Goal: Transaction & Acquisition: Subscribe to service/newsletter

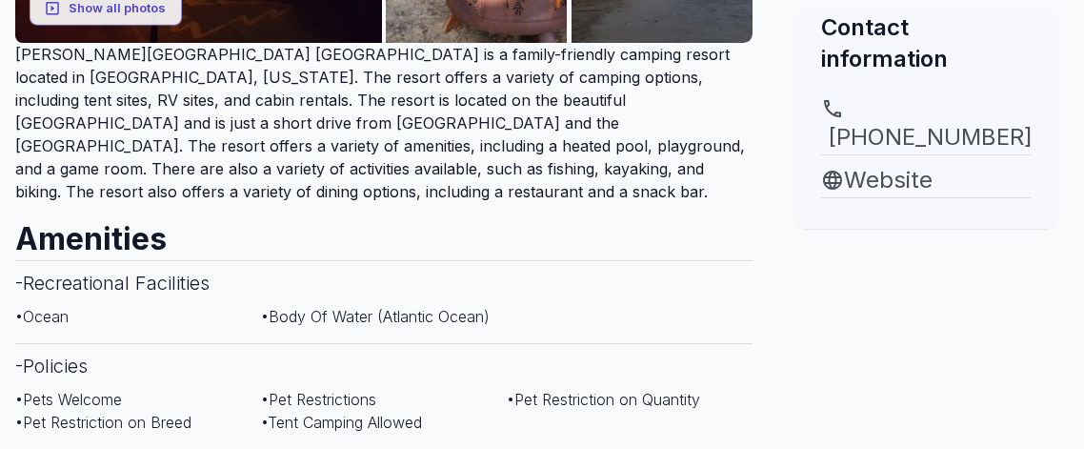
scroll to position [892, 0]
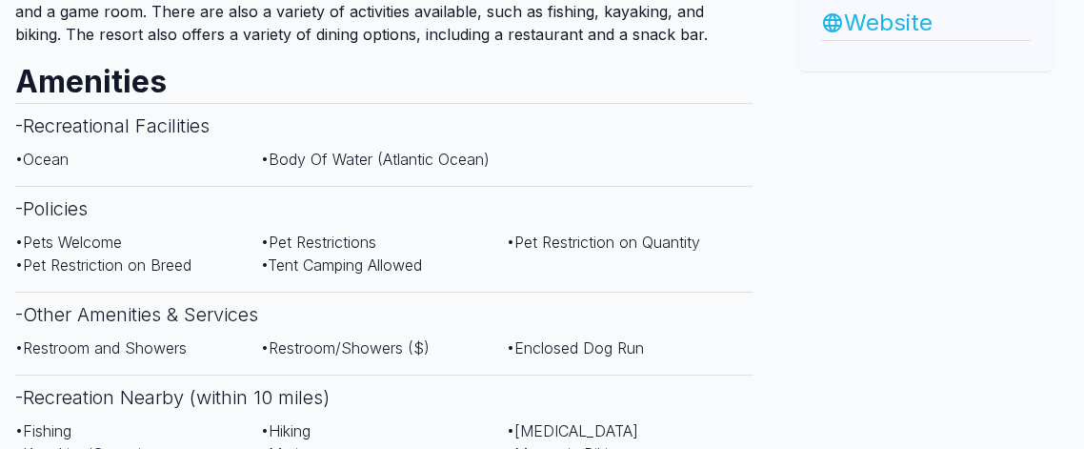
click at [952, 40] on link "Website" at bounding box center [926, 23] width 210 height 34
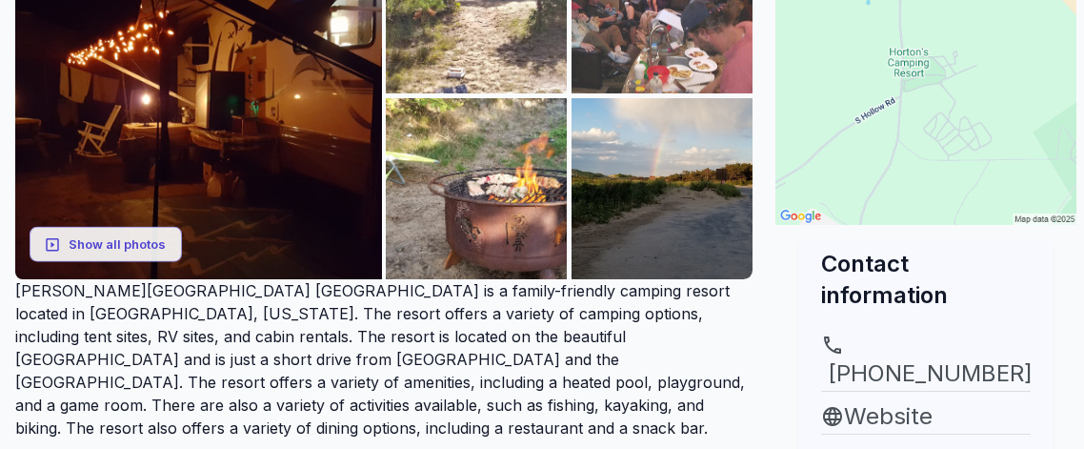
scroll to position [548, 0]
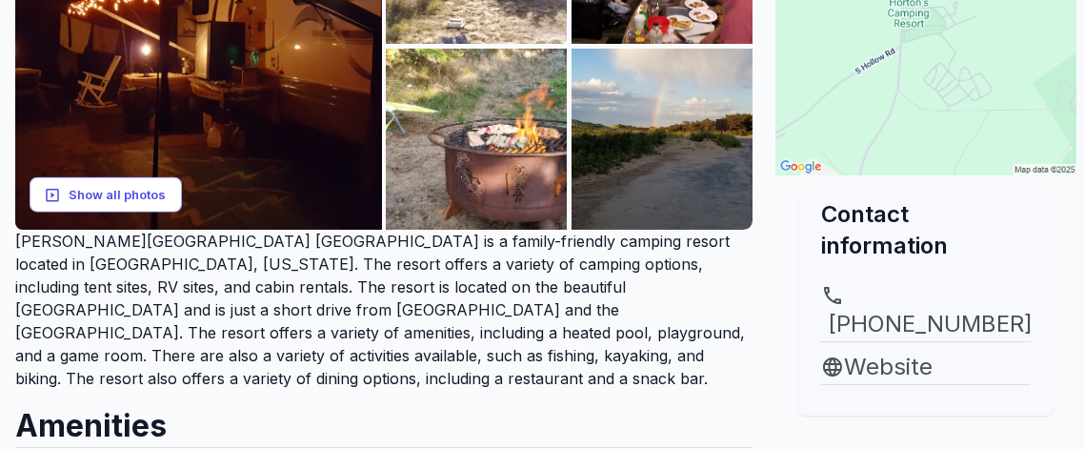
click at [106, 213] on button "Show all photos" at bounding box center [106, 194] width 152 height 35
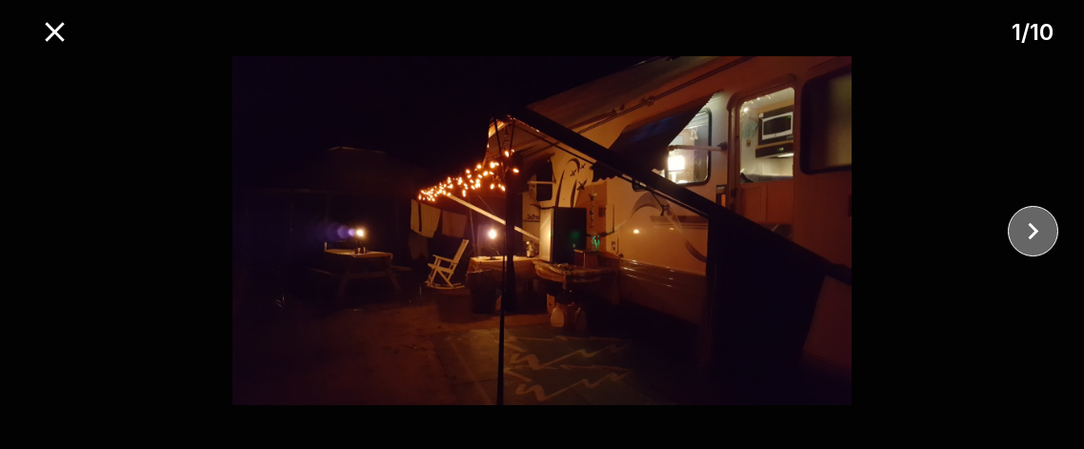
click at [1034, 225] on icon "close" at bounding box center [1034, 230] width 10 height 17
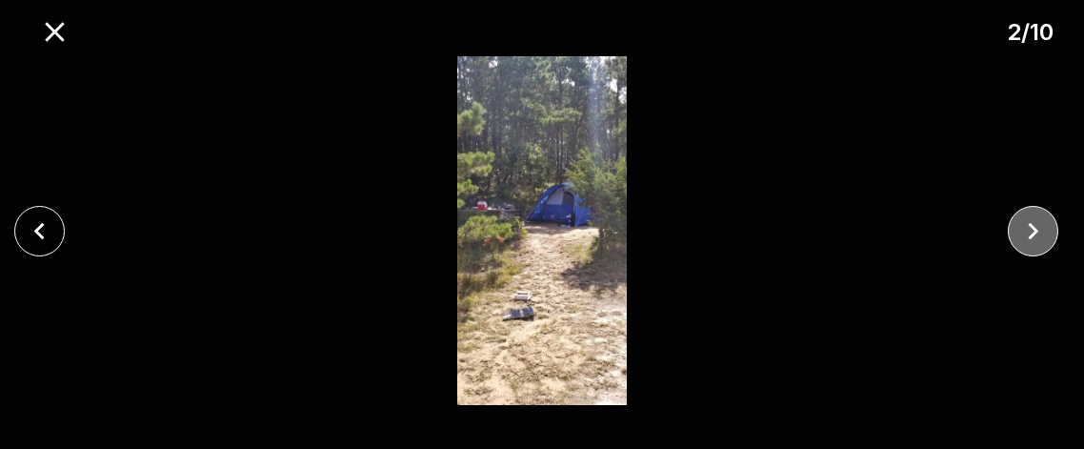
click at [1035, 226] on icon "close" at bounding box center [1034, 230] width 10 height 17
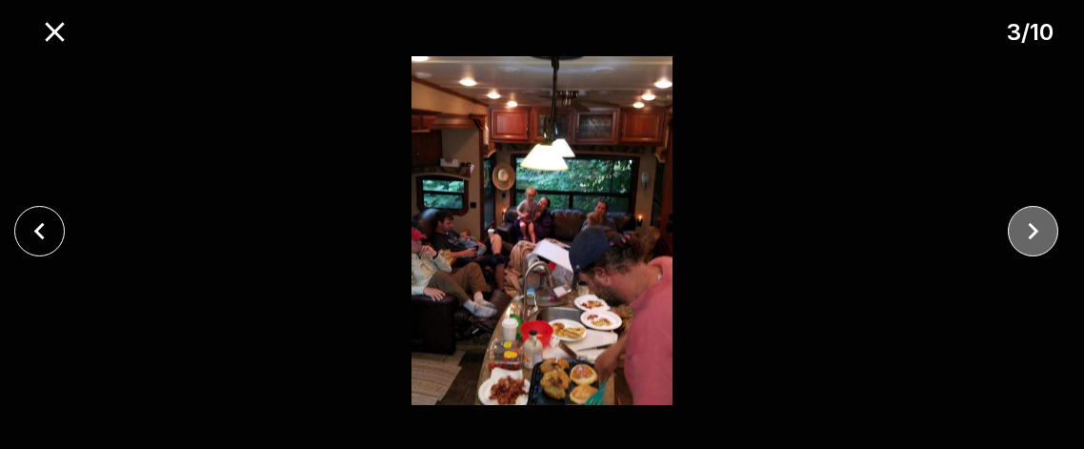
click at [1036, 227] on icon "close" at bounding box center [1034, 230] width 10 height 17
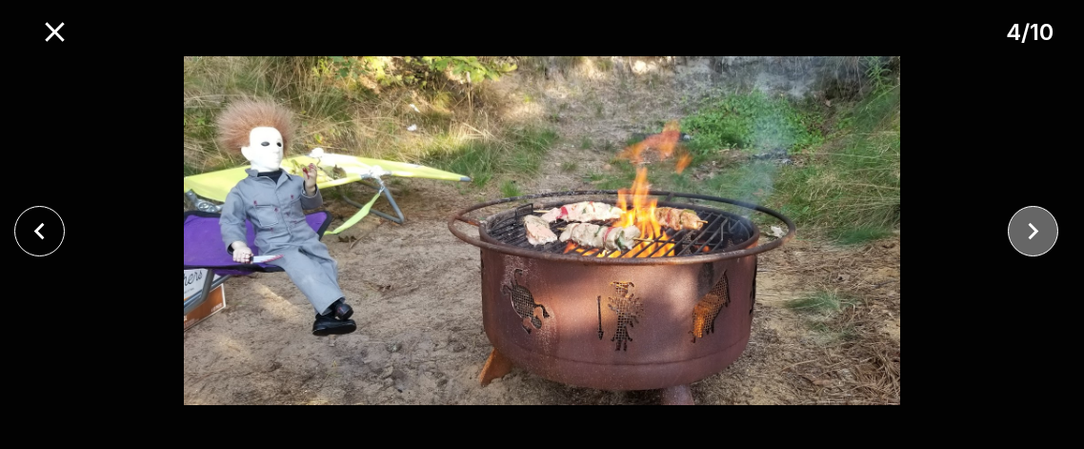
click at [1036, 228] on icon "close" at bounding box center [1034, 230] width 10 height 17
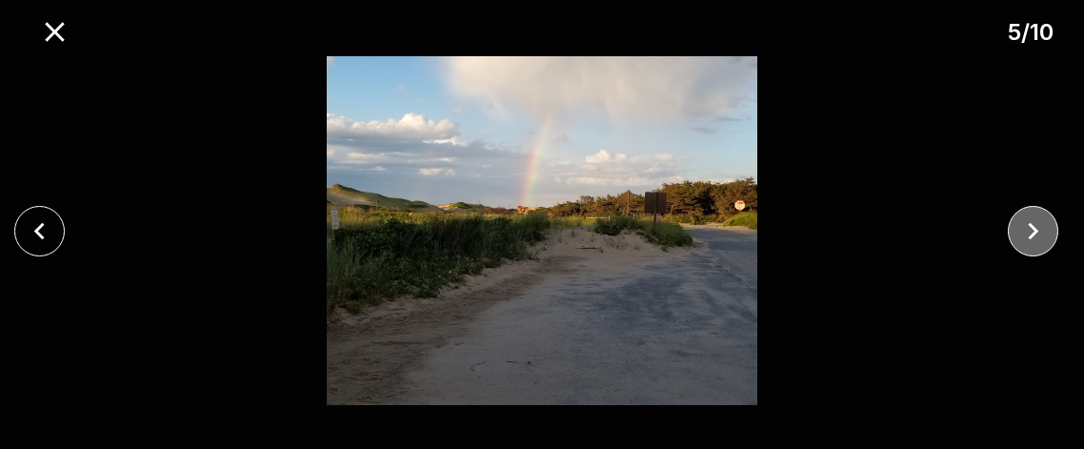
click at [1037, 228] on icon "close" at bounding box center [1034, 230] width 10 height 17
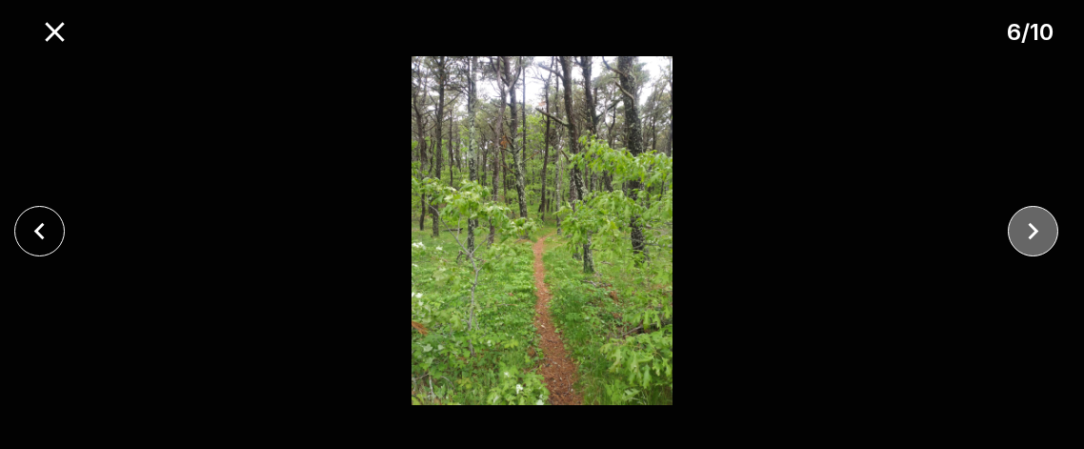
click at [1037, 228] on icon "close" at bounding box center [1034, 230] width 10 height 17
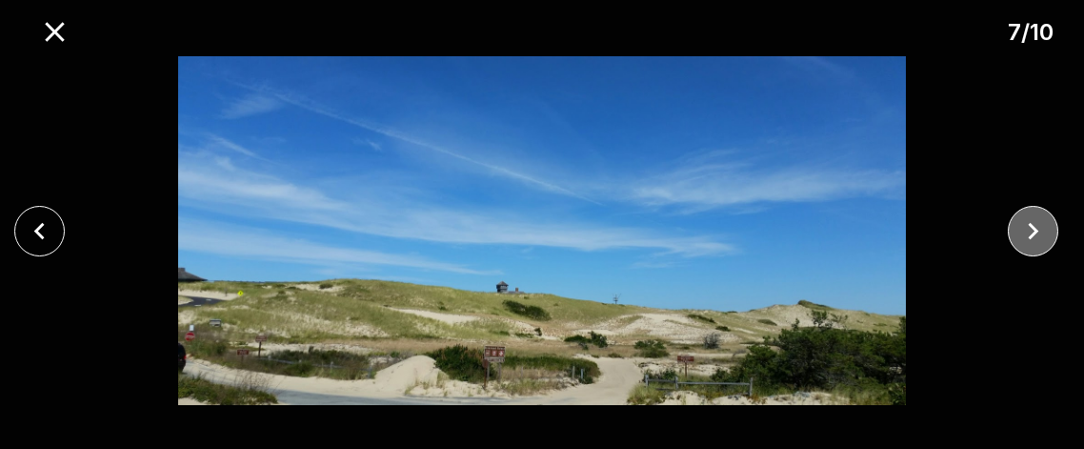
click at [1037, 228] on icon "close" at bounding box center [1034, 230] width 10 height 17
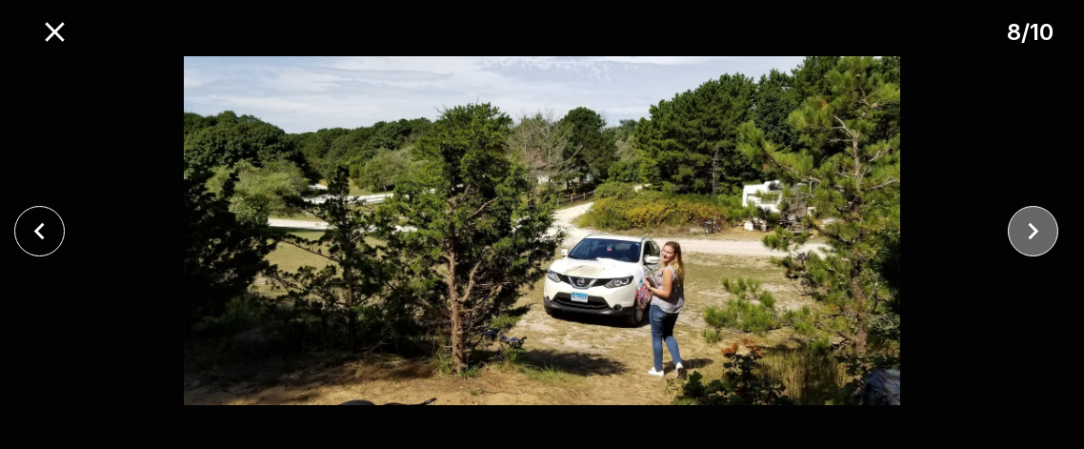
click at [1037, 228] on icon "close" at bounding box center [1034, 230] width 10 height 17
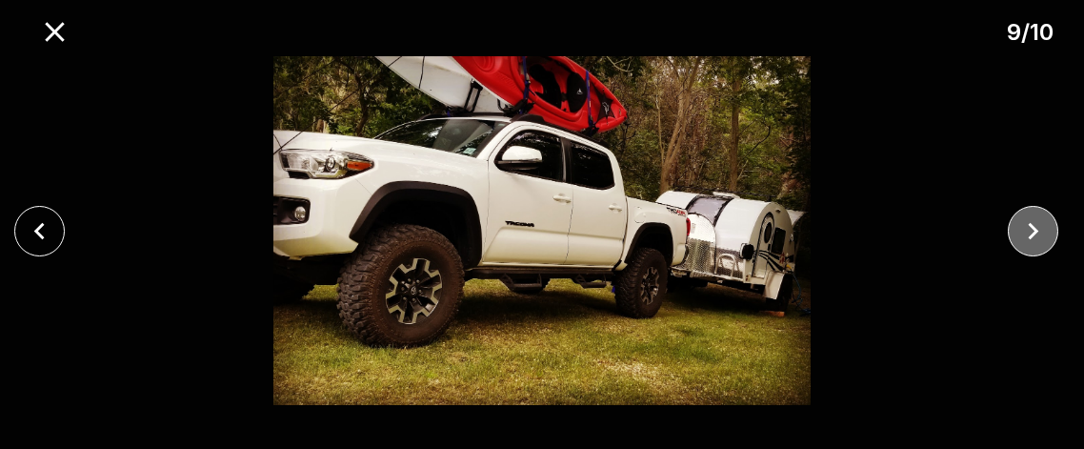
click at [1037, 228] on icon "close" at bounding box center [1034, 230] width 10 height 17
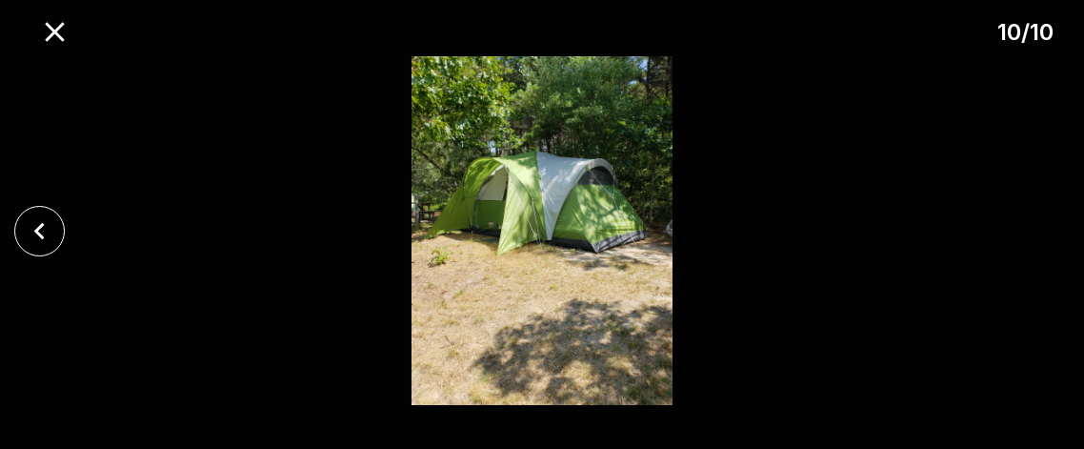
click at [1037, 228] on div at bounding box center [542, 230] width 1084 height 349
click at [64, 33] on icon "close" at bounding box center [54, 31] width 19 height 19
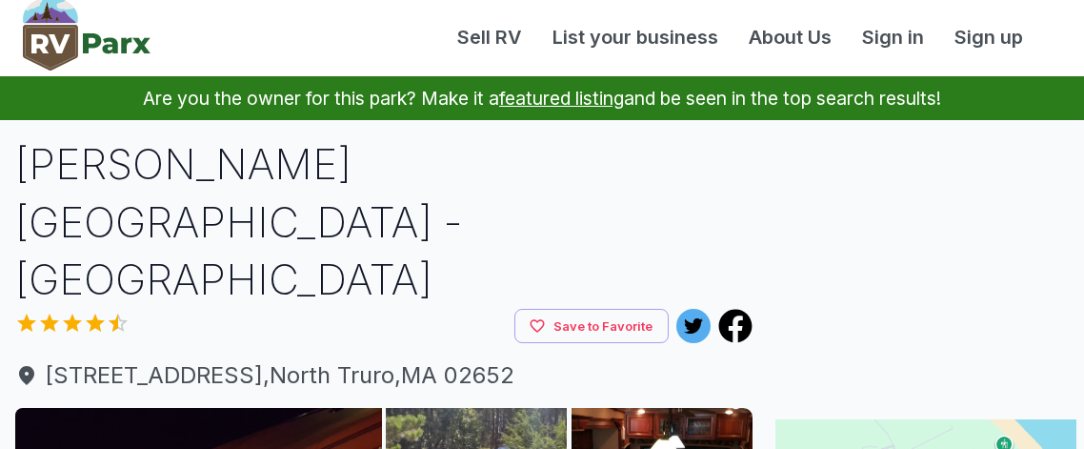
scroll to position [0, 0]
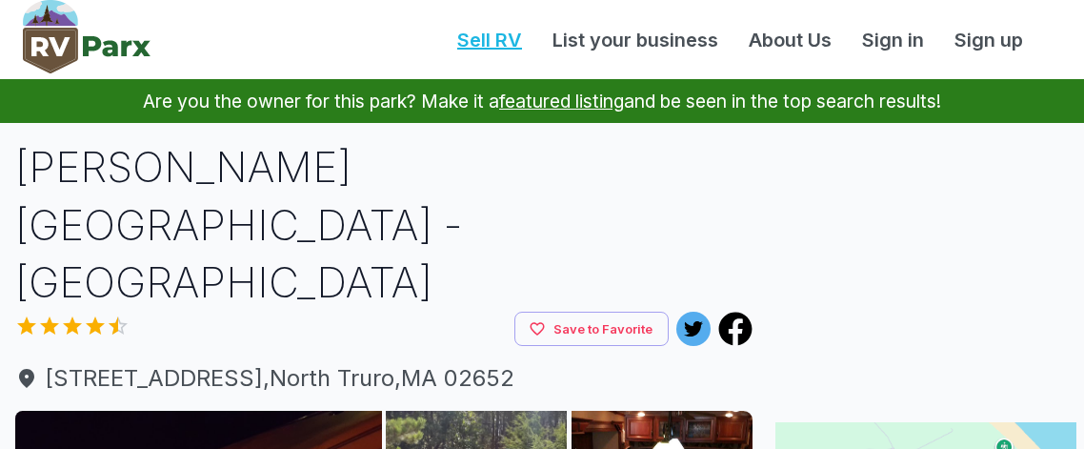
click at [442, 47] on link "Sell RV" at bounding box center [489, 40] width 95 height 29
click at [734, 45] on link "About Us" at bounding box center [790, 40] width 113 height 29
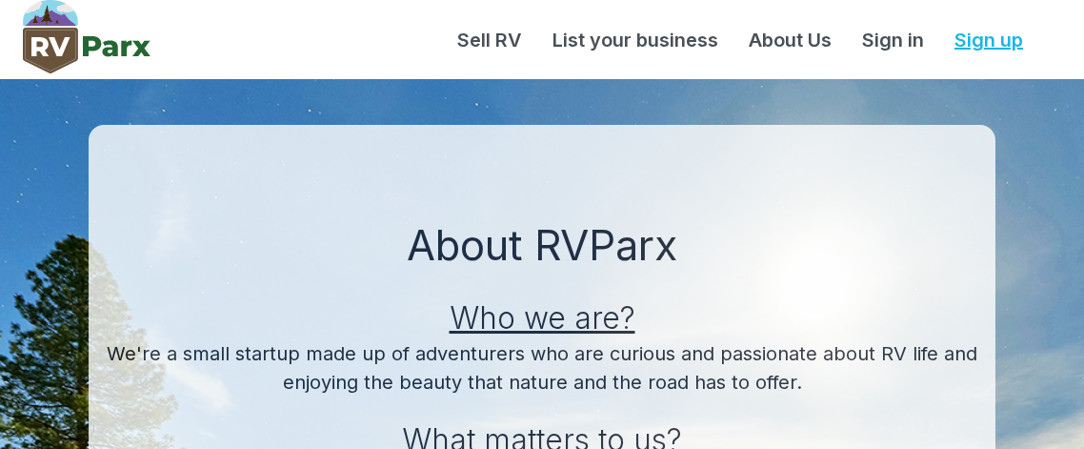
click at [967, 46] on link "Sign up" at bounding box center [989, 40] width 99 height 29
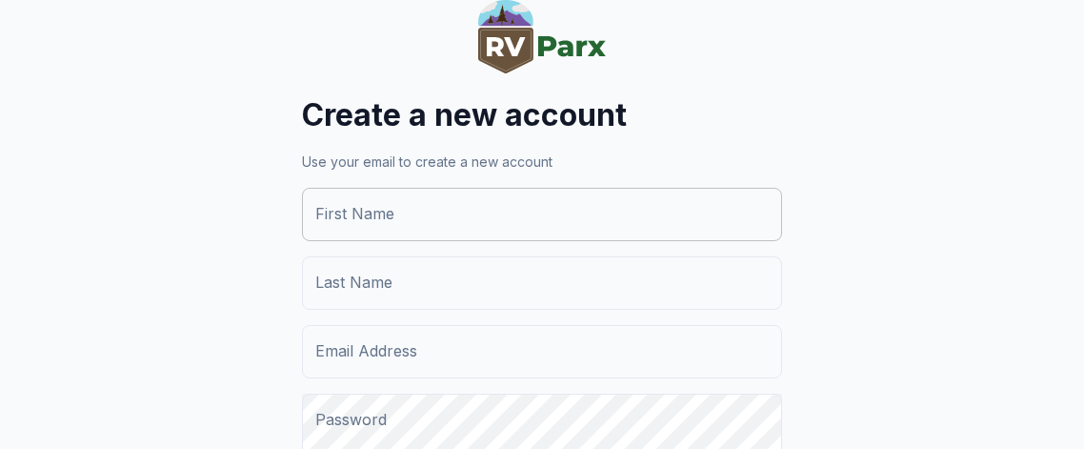
click at [527, 241] on input "First Name" at bounding box center [542, 214] width 480 height 53
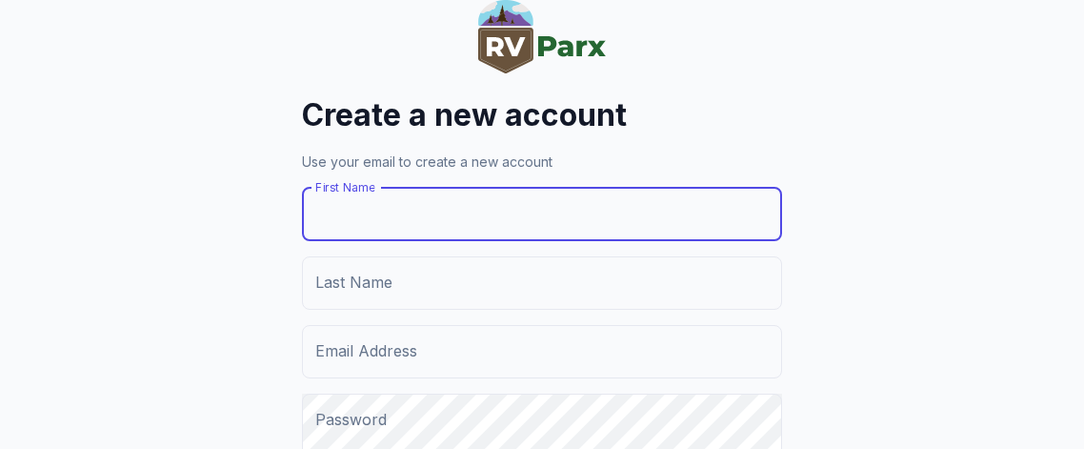
type input "*****"
type input "******"
type input "**********"
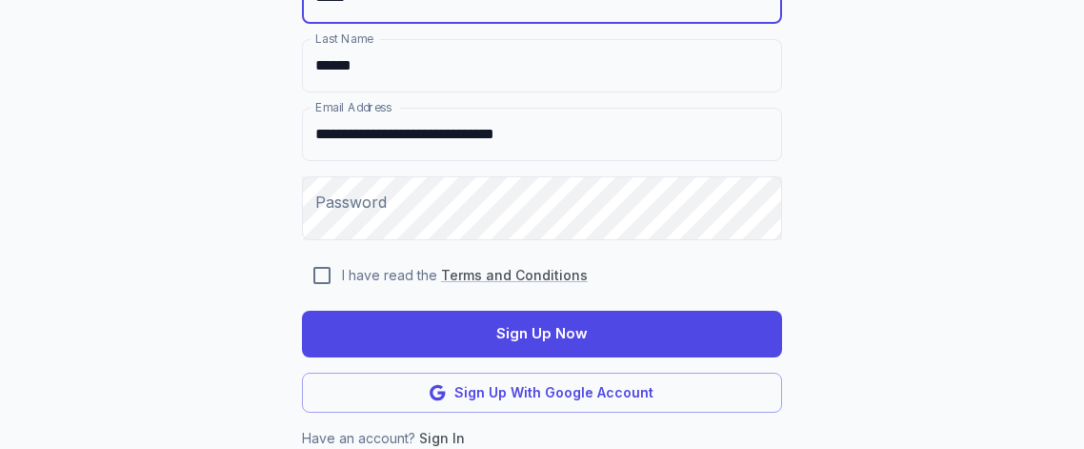
scroll to position [394, 0]
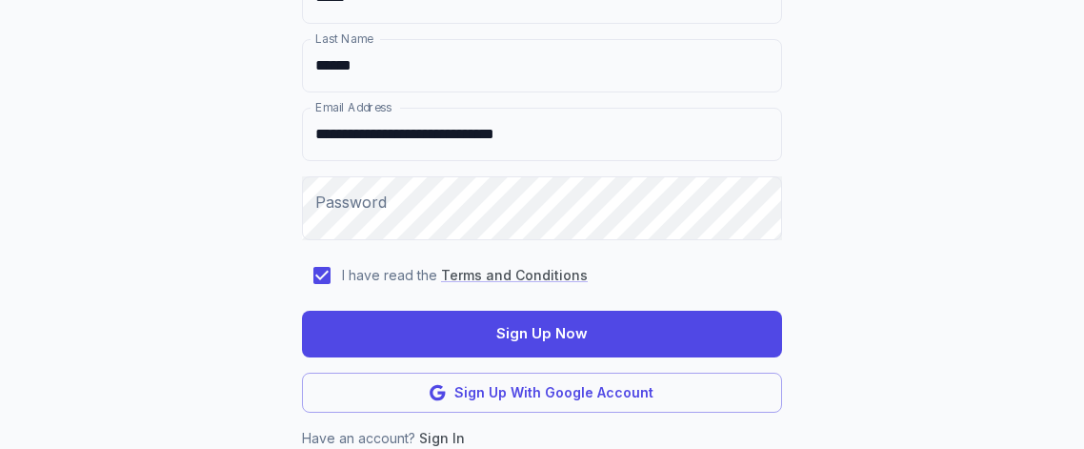
click at [608, 311] on button "Sign Up Now" at bounding box center [542, 334] width 480 height 46
click at [617, 311] on button "Sign Up Now" at bounding box center [542, 334] width 480 height 46
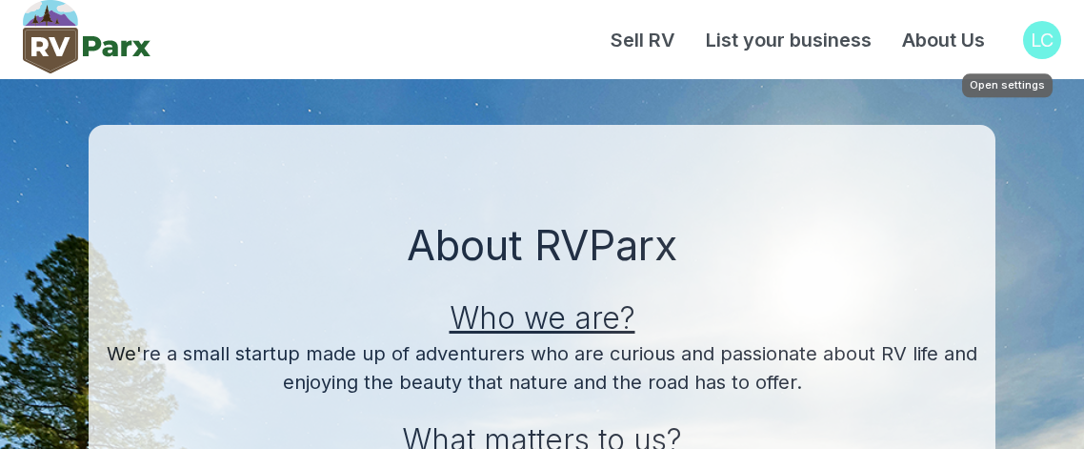
click at [1043, 45] on div "LC" at bounding box center [1042, 40] width 38 height 38
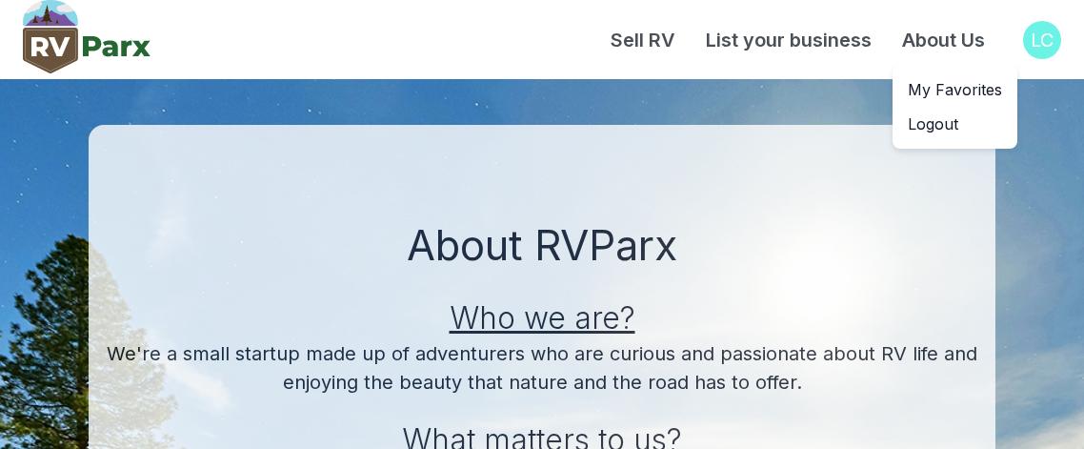
click at [1001, 97] on p "My Favorites" at bounding box center [955, 89] width 94 height 23
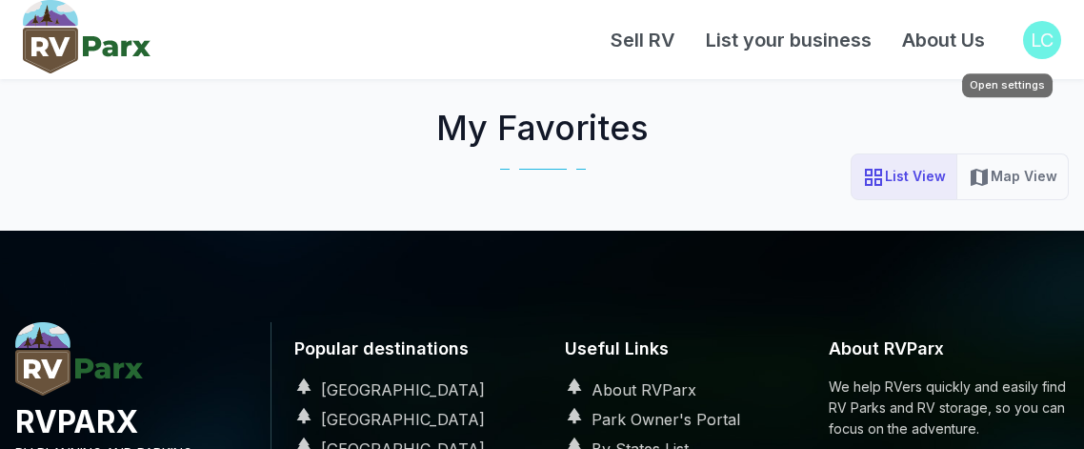
click at [1073, 57] on div "Sell RV List your business About Us LC" at bounding box center [542, 39] width 1084 height 79
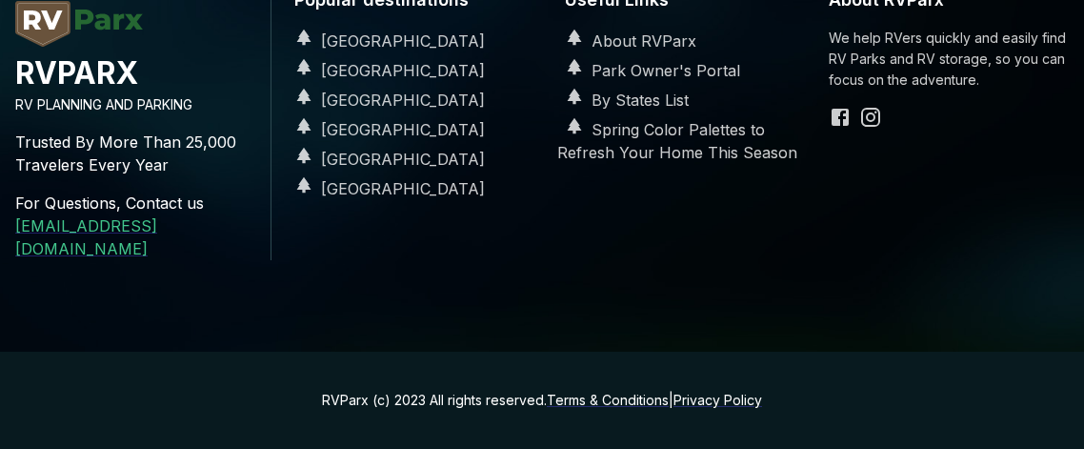
scroll to position [480, 0]
click at [105, 258] on link "[EMAIL_ADDRESS][DOMAIN_NAME]" at bounding box center [86, 237] width 142 height 42
